Goal: Task Accomplishment & Management: Manage account settings

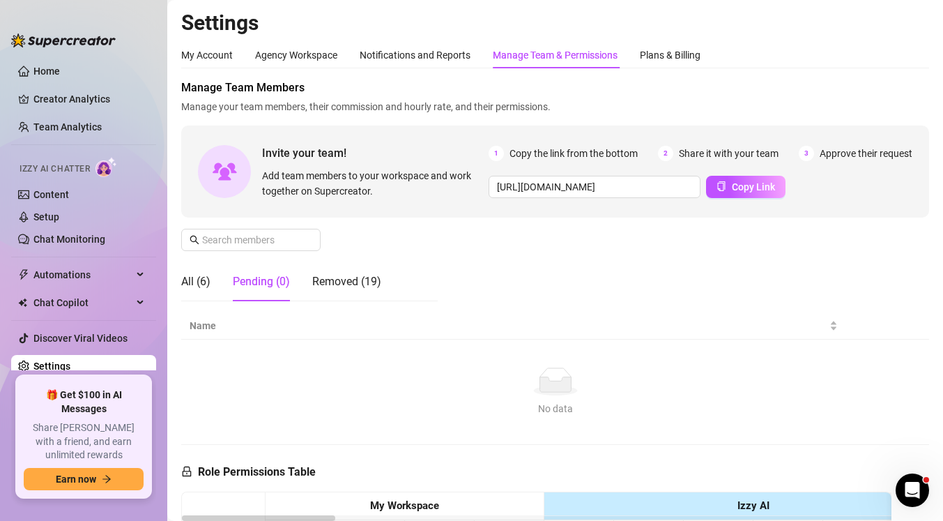
scroll to position [165, 0]
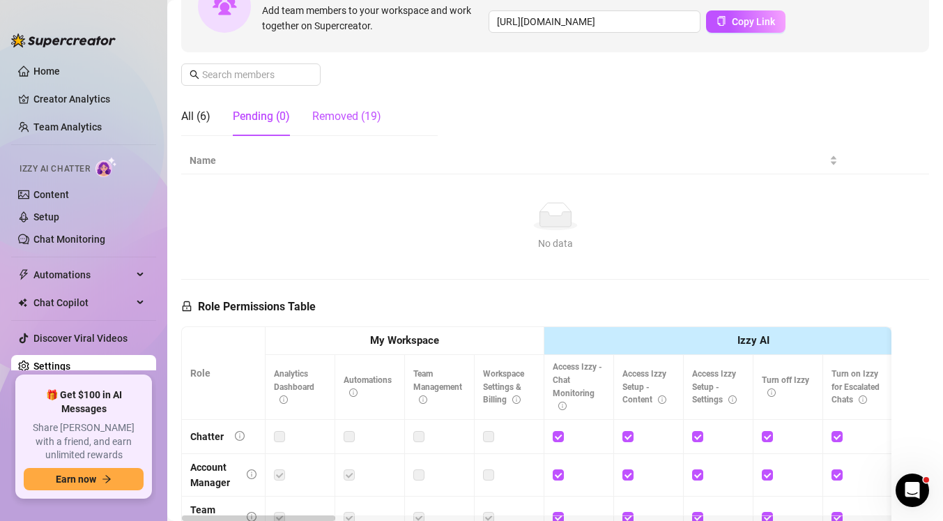
click at [341, 123] on div "Removed (19)" at bounding box center [346, 116] width 69 height 17
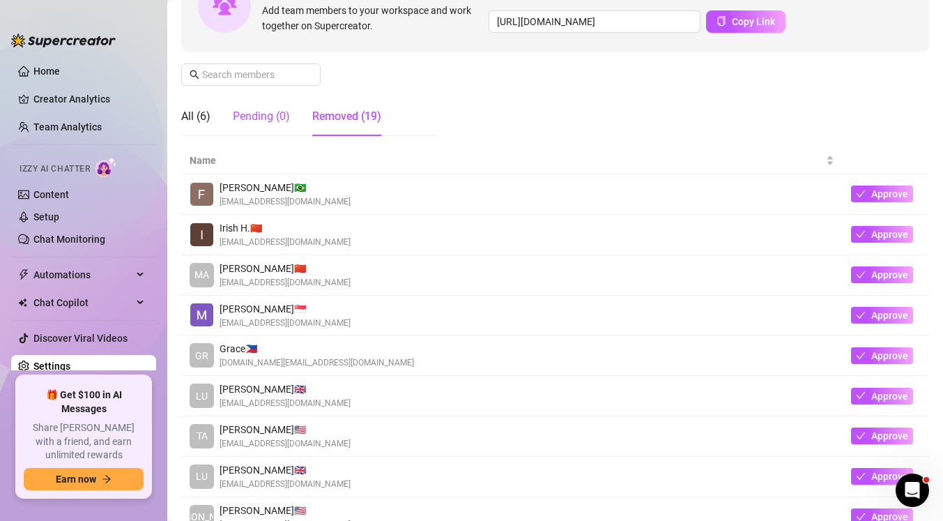
click at [278, 124] on div "Pending (0)" at bounding box center [261, 116] width 57 height 17
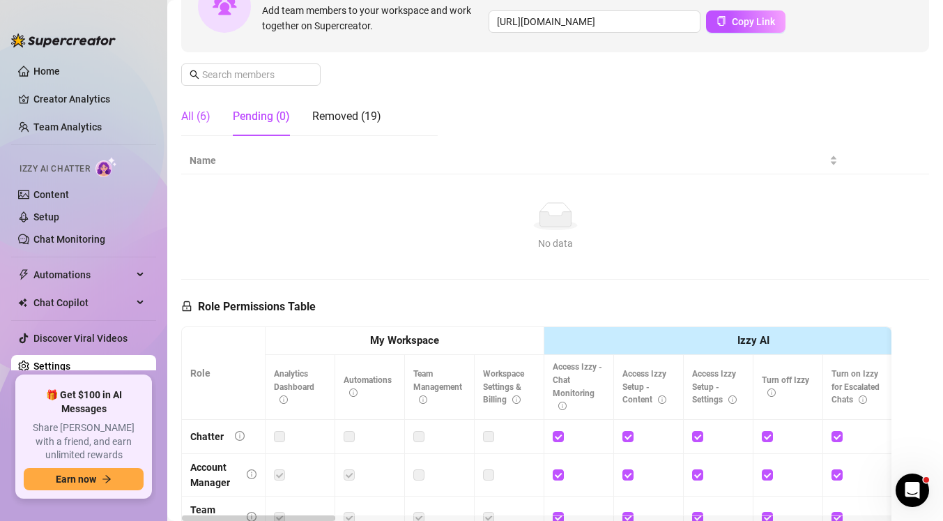
click at [204, 114] on div "All (6)" at bounding box center [195, 116] width 29 height 17
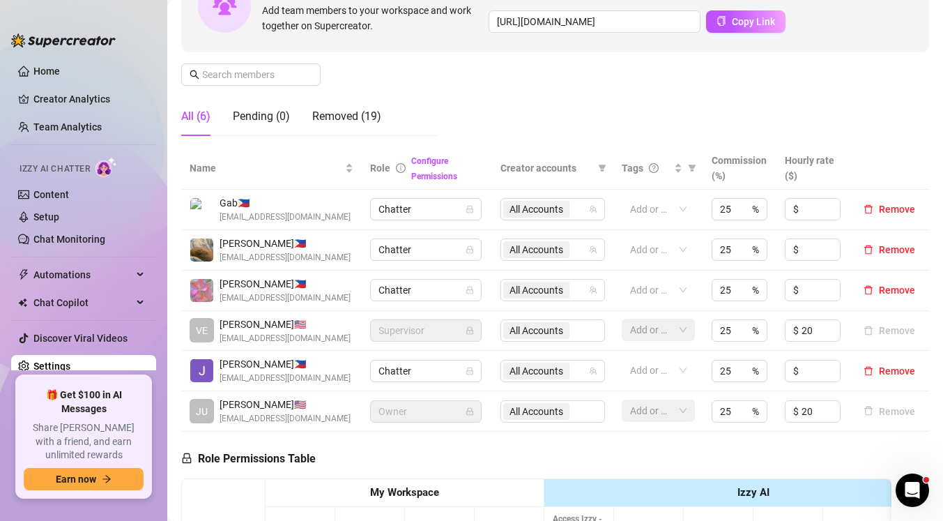
scroll to position [0, 0]
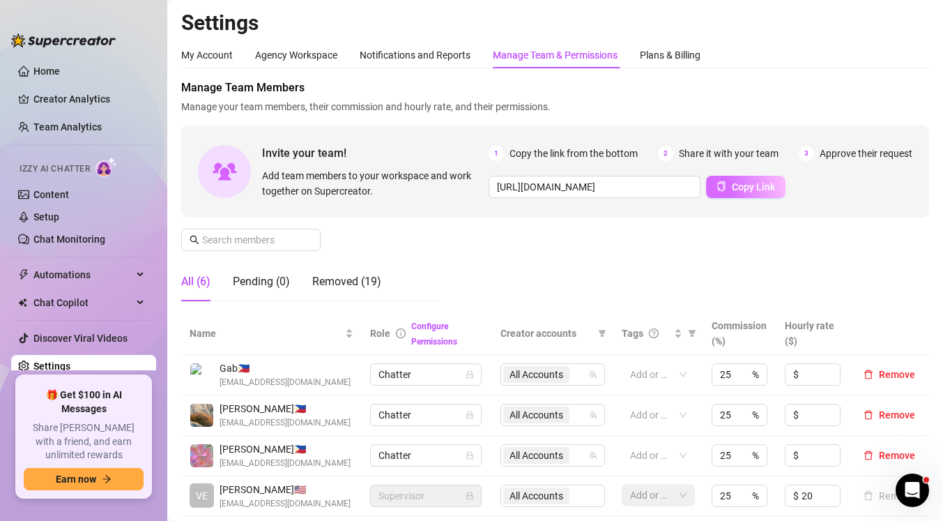
click at [758, 188] on span "Copy Link" at bounding box center [753, 186] width 43 height 11
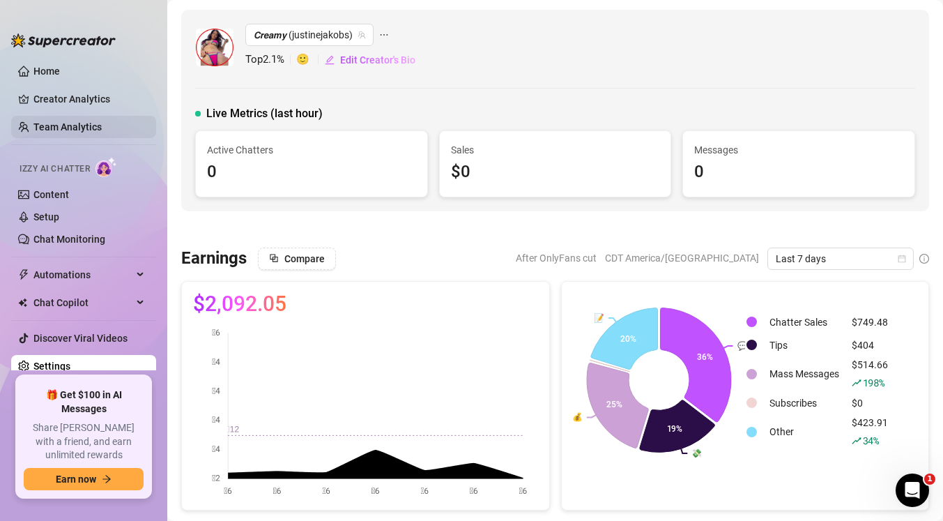
click at [86, 132] on link "Team Analytics" at bounding box center [67, 126] width 68 height 11
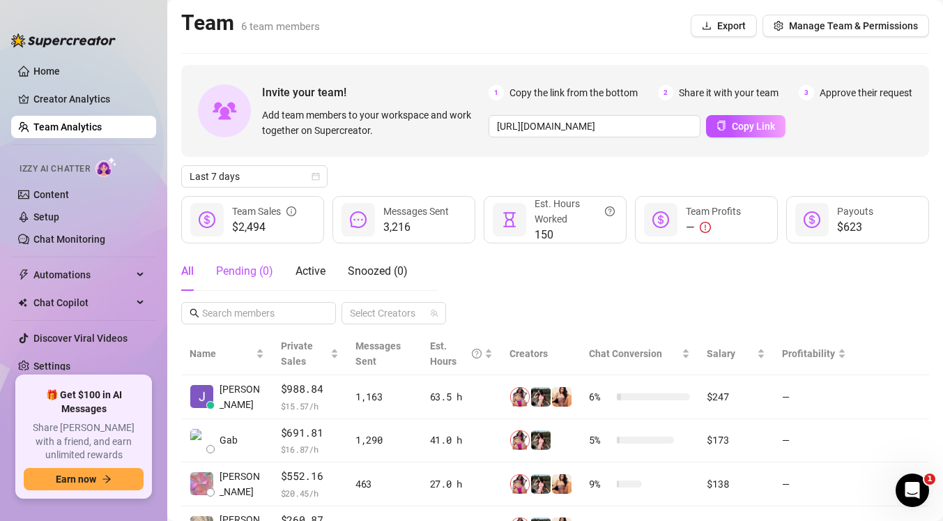
click at [239, 268] on div "Pending ( 0 )" at bounding box center [244, 271] width 57 height 17
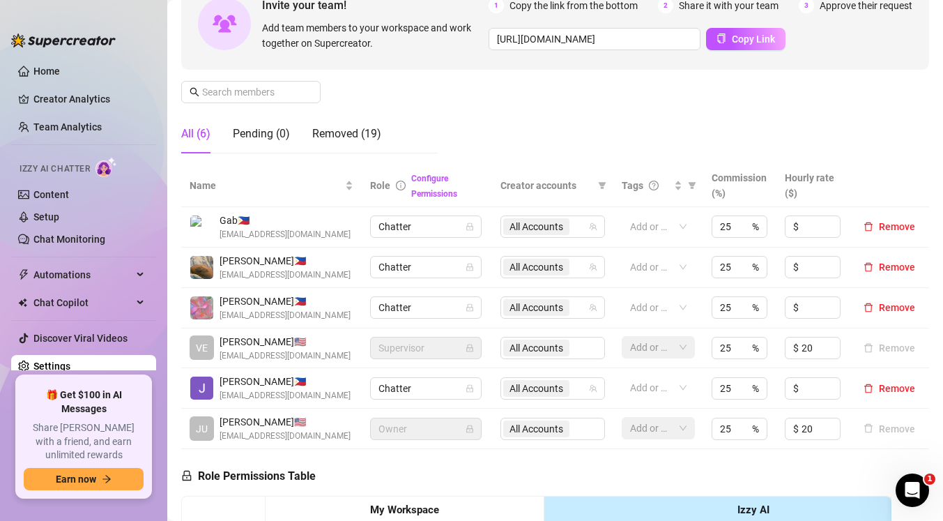
scroll to position [159, 0]
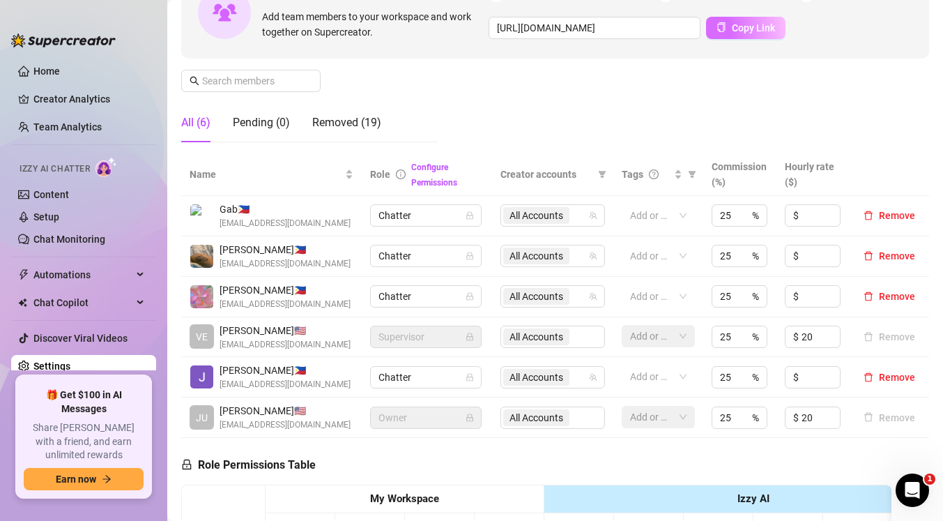
click at [761, 33] on span "Copy Link" at bounding box center [753, 27] width 43 height 11
click at [263, 125] on div "Pending (0)" at bounding box center [261, 122] width 57 height 17
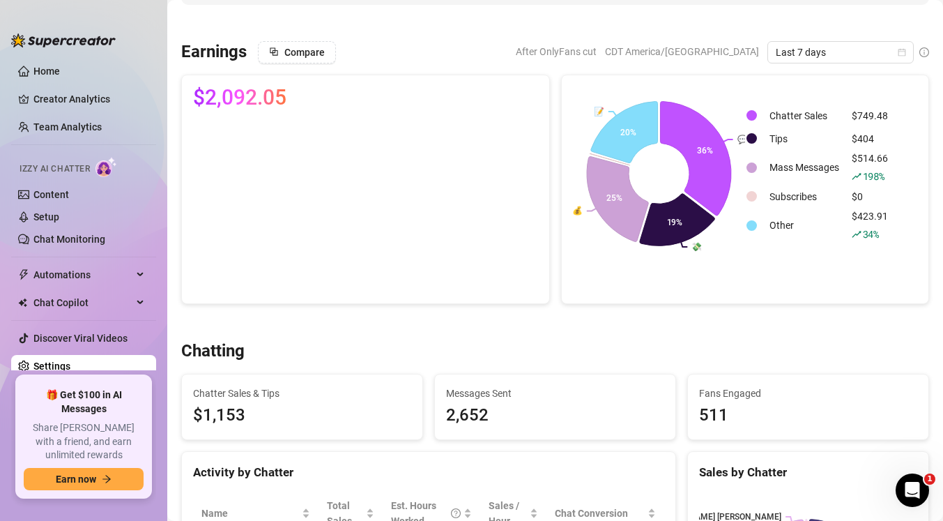
scroll to position [153, 0]
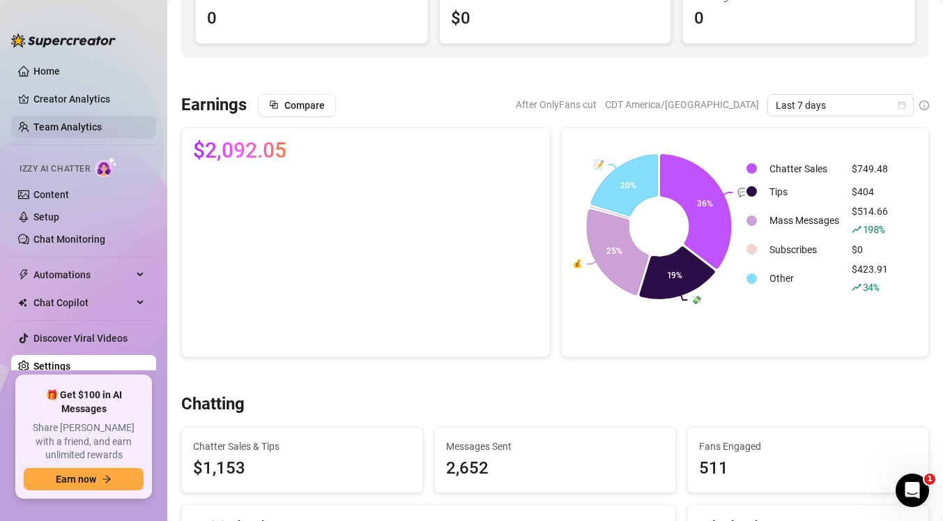
click at [96, 130] on link "Team Analytics" at bounding box center [67, 126] width 68 height 11
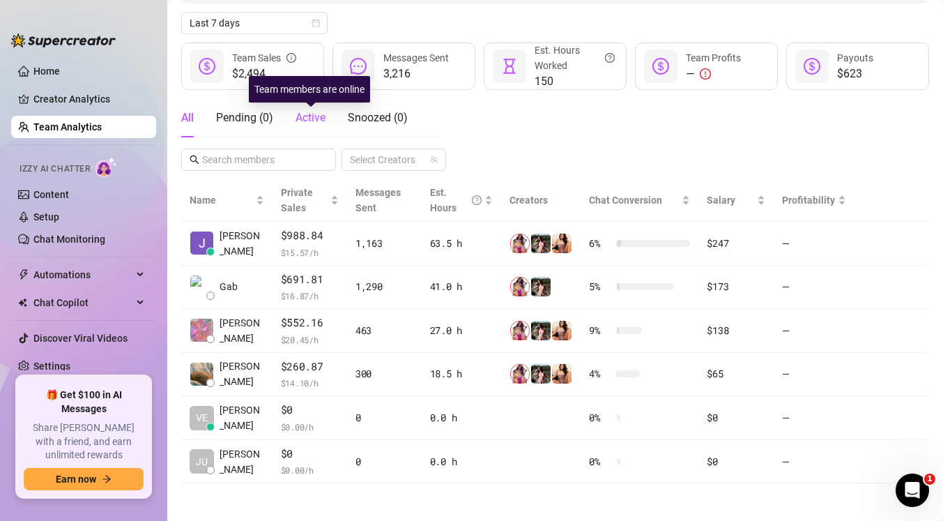
click at [317, 123] on span "Active" at bounding box center [311, 117] width 30 height 13
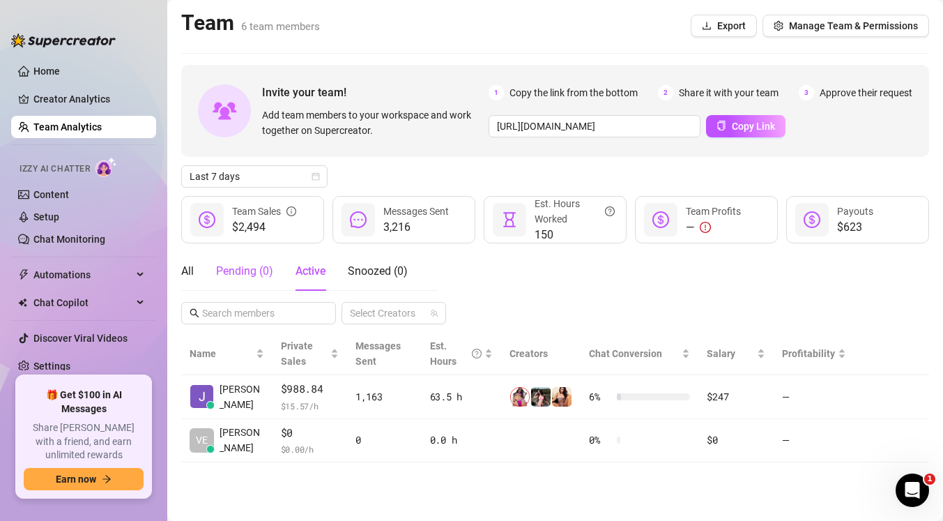
click at [237, 276] on div "Pending ( 0 )" at bounding box center [244, 271] width 57 height 17
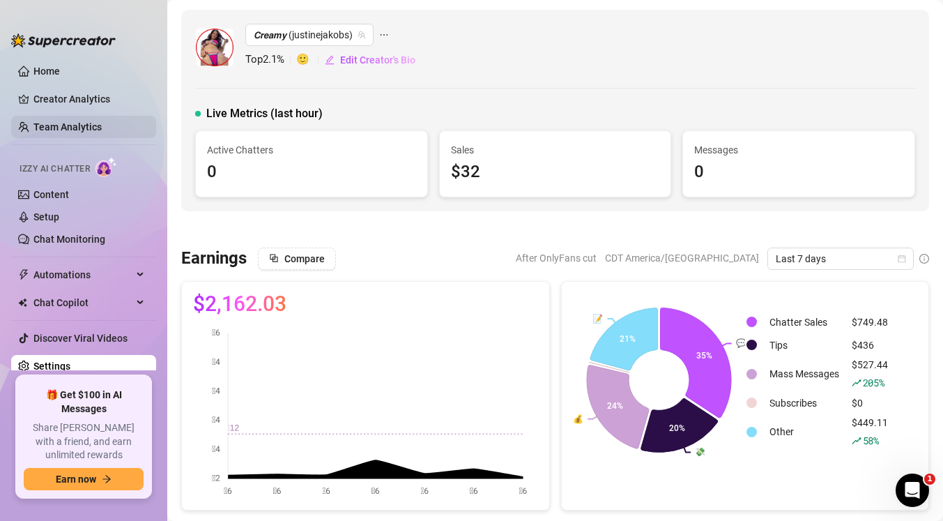
click at [102, 127] on link "Team Analytics" at bounding box center [67, 126] width 68 height 11
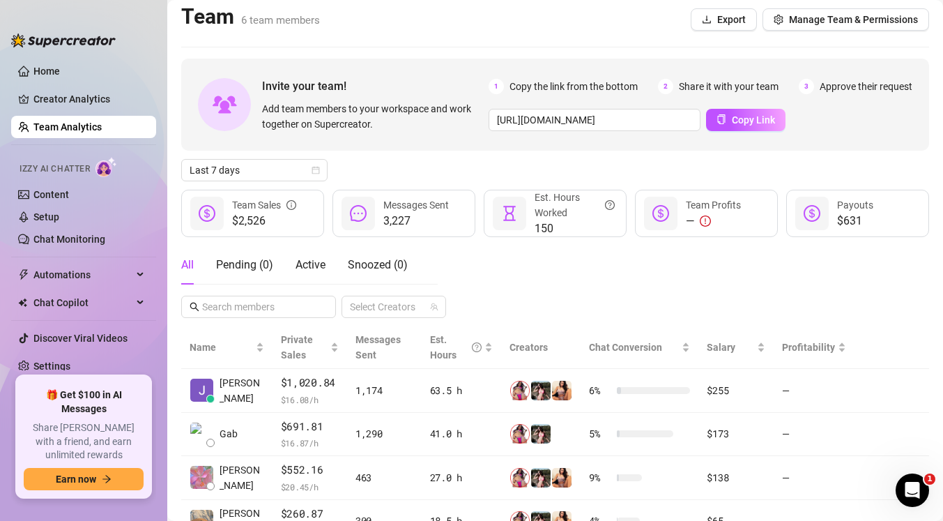
scroll to position [7, 0]
click at [895, 23] on span "Manage Team & Permissions" at bounding box center [853, 18] width 129 height 11
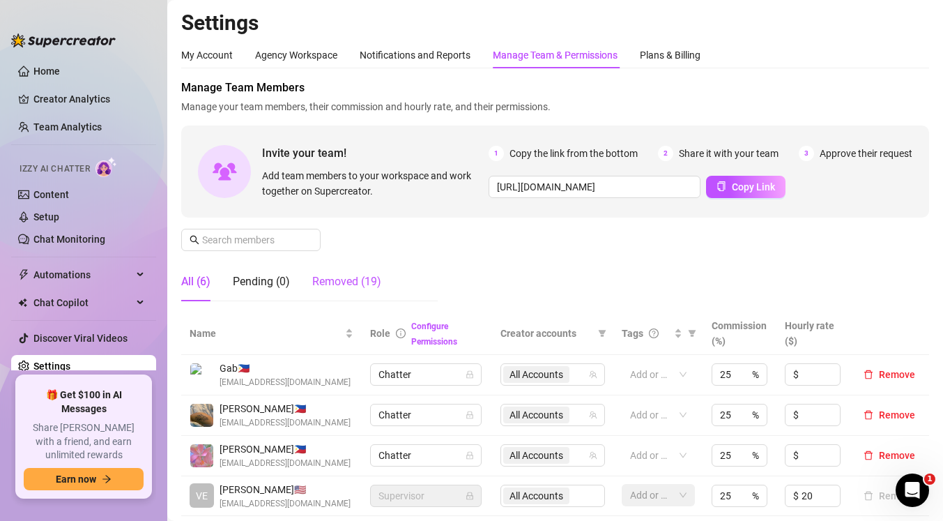
click at [358, 283] on div "Removed (19)" at bounding box center [346, 281] width 69 height 17
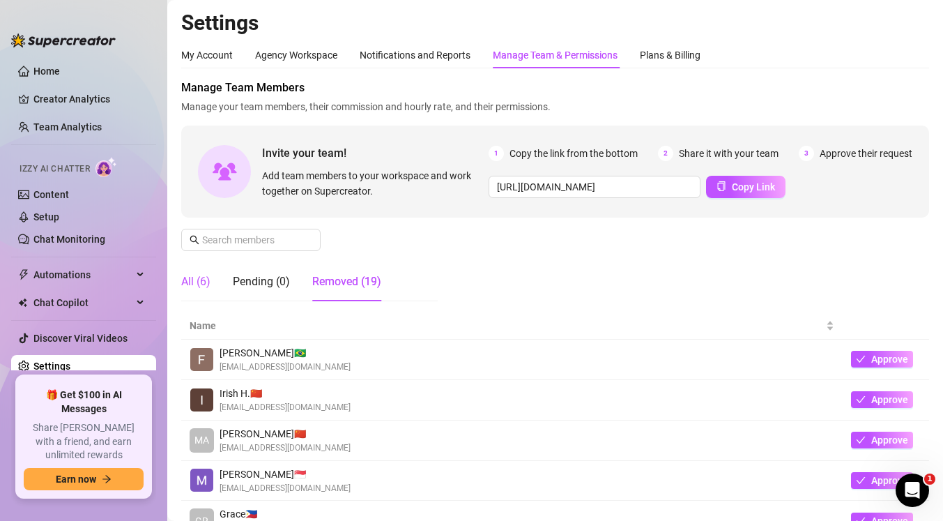
click at [206, 285] on div "All (6)" at bounding box center [195, 281] width 29 height 17
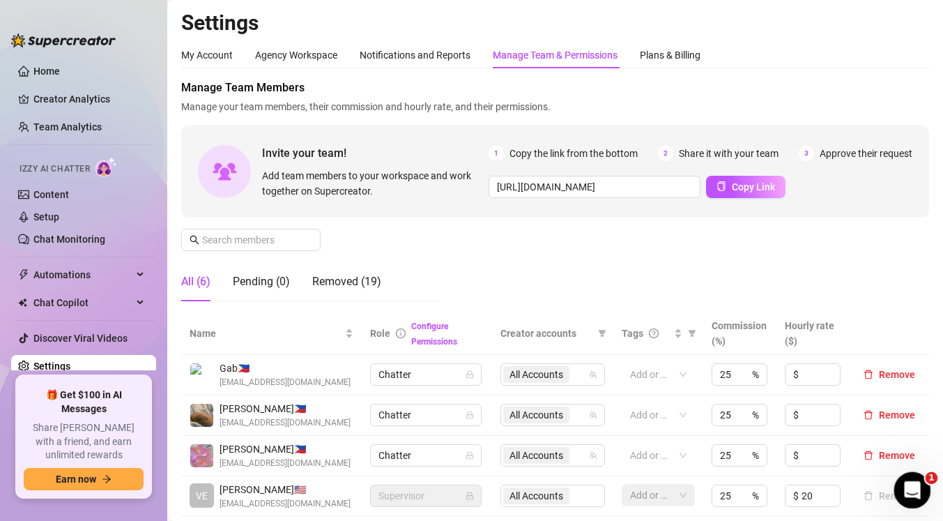
click at [923, 490] on div "Open Intercom Messenger" at bounding box center [911, 488] width 46 height 46
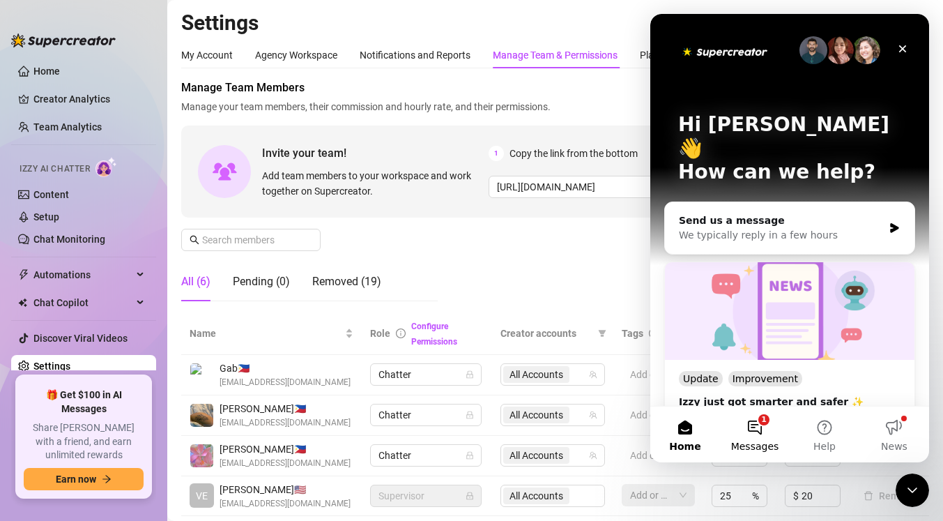
click at [763, 427] on button "1 Messages" at bounding box center [755, 435] width 70 height 56
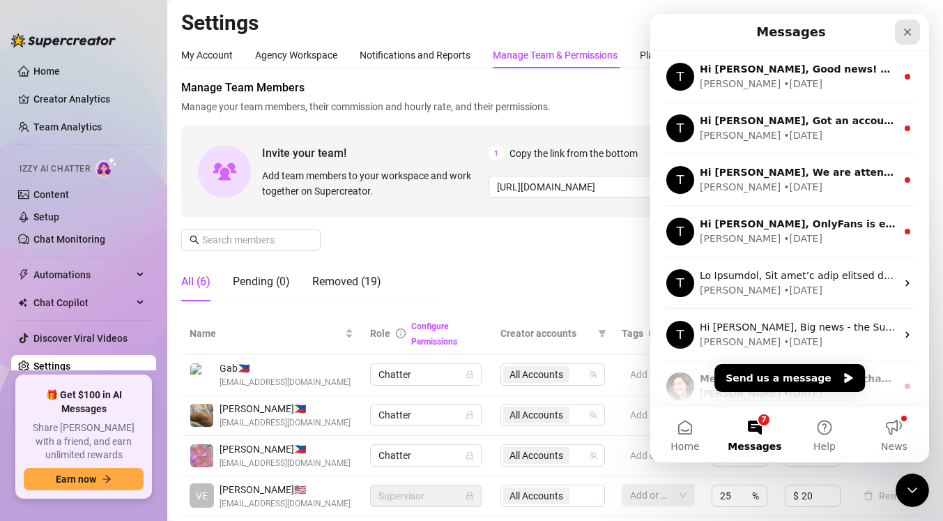
click at [911, 31] on icon "Close" at bounding box center [907, 31] width 11 height 11
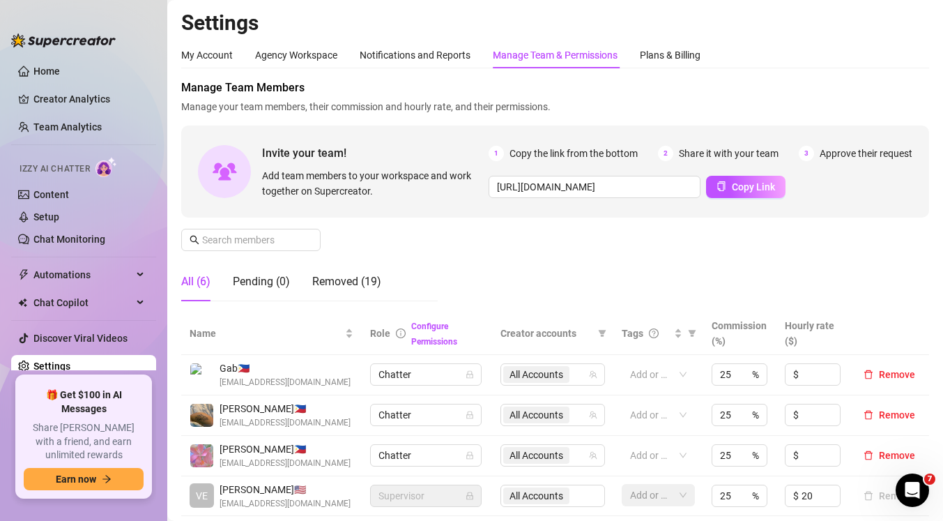
click at [558, 245] on div "Manage Team Members Manage your team members, their commission and hourly rate,…" at bounding box center [555, 195] width 748 height 233
click at [318, 56] on div "Agency Workspace" at bounding box center [296, 54] width 82 height 15
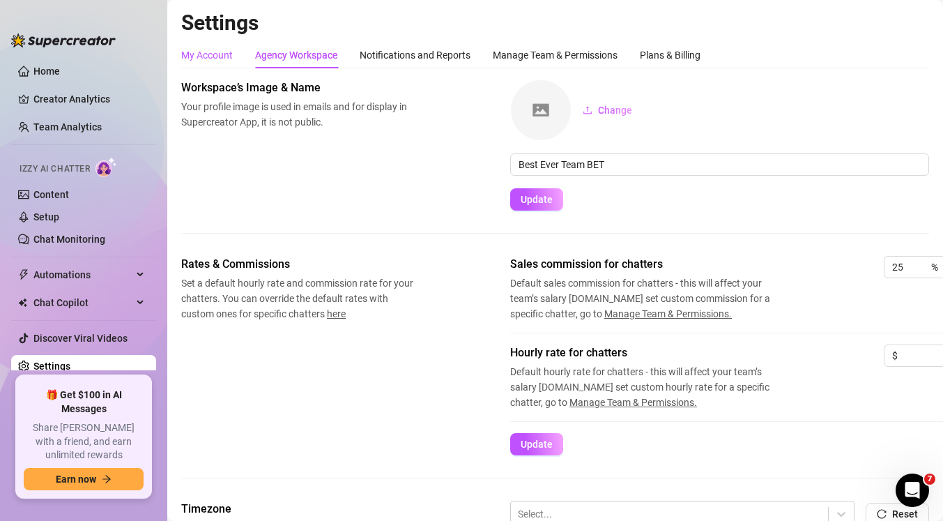
click at [227, 52] on div "My Account" at bounding box center [207, 54] width 52 height 15
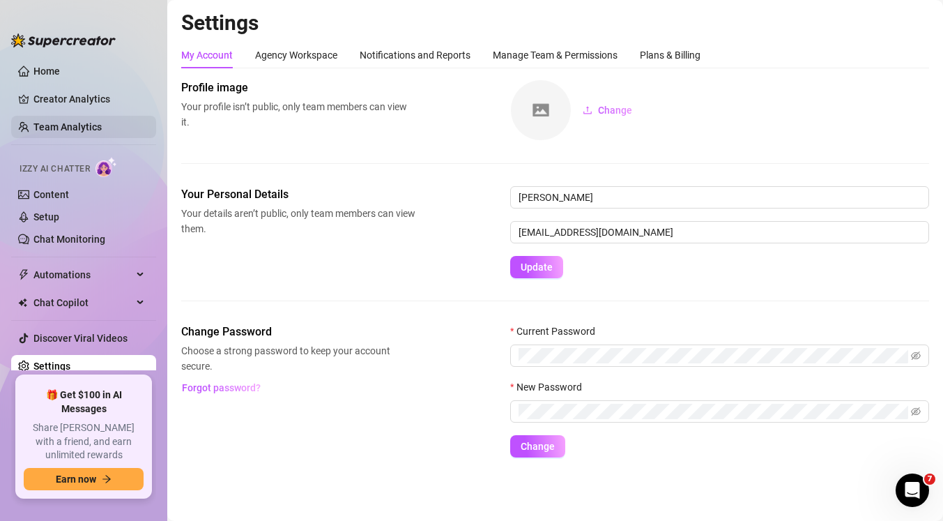
click at [77, 132] on link "Team Analytics" at bounding box center [67, 126] width 68 height 11
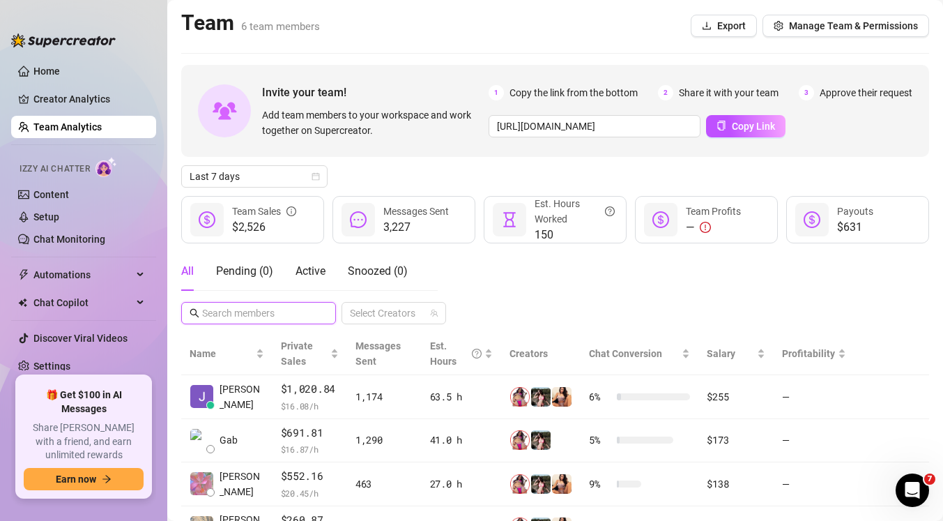
click at [266, 313] on input "text" at bounding box center [259, 312] width 114 height 15
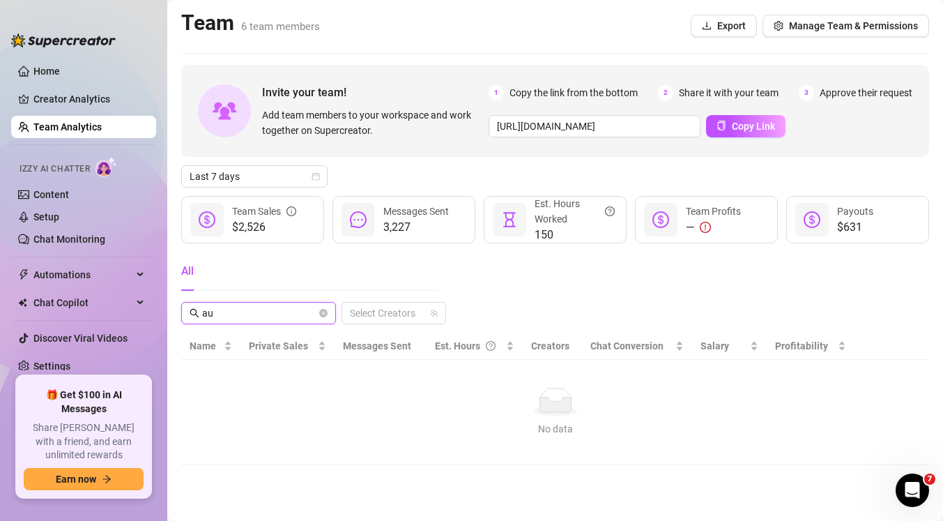
type input "a"
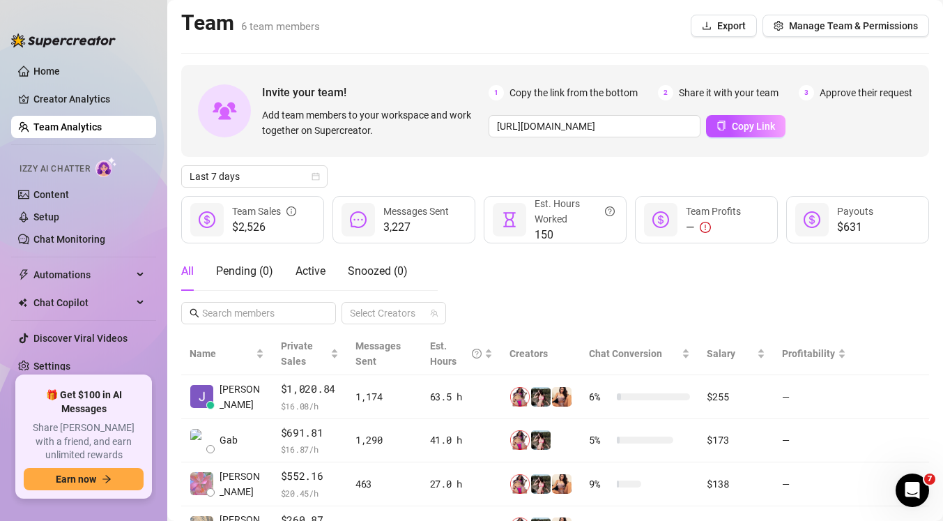
click at [478, 35] on div "Team 6 team members Export Manage Team & Permissions" at bounding box center [555, 26] width 748 height 32
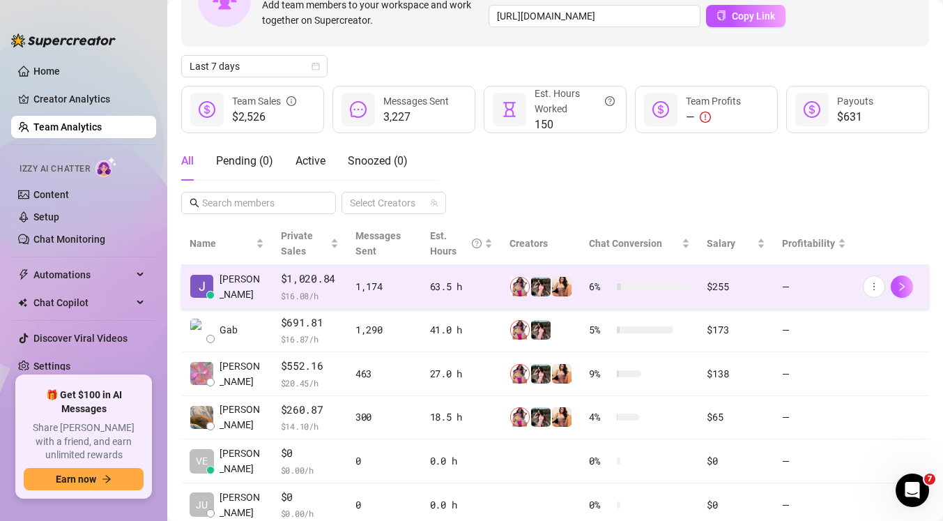
scroll to position [158, 0]
